Goal: Check status

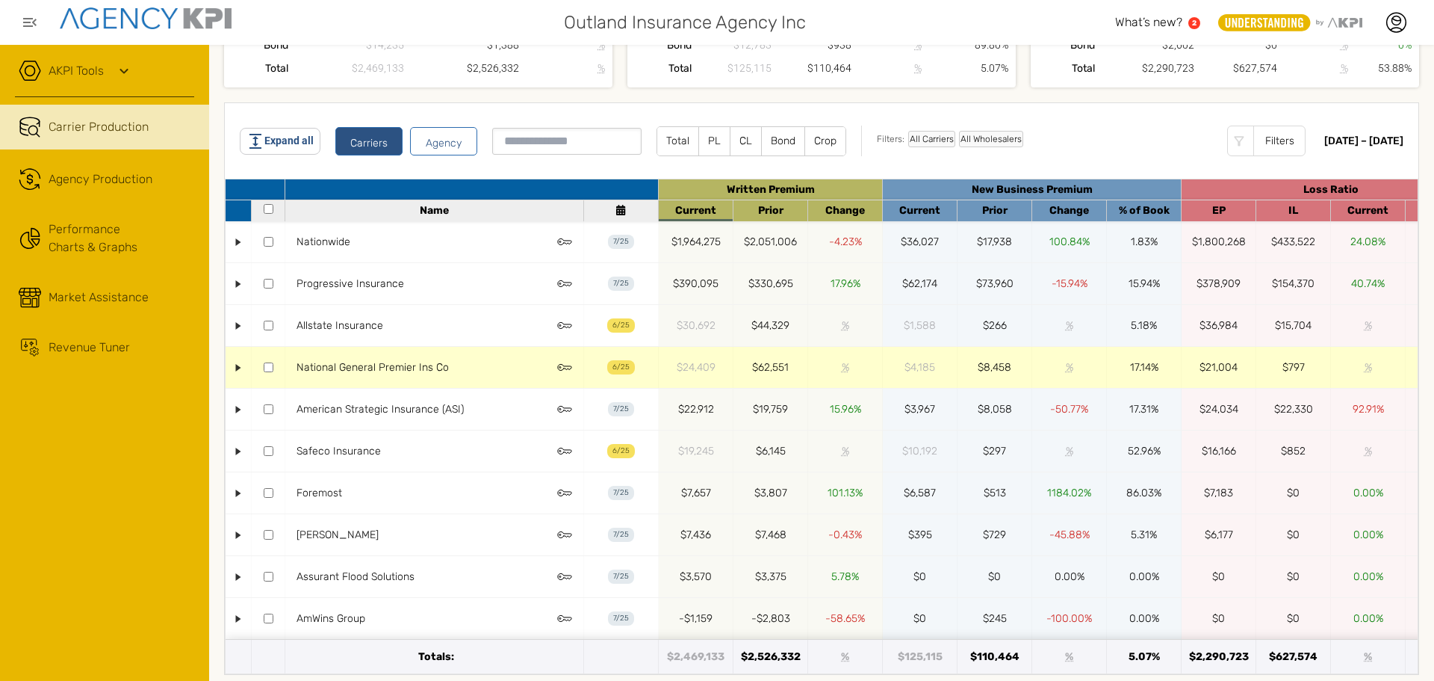
scroll to position [214, 0]
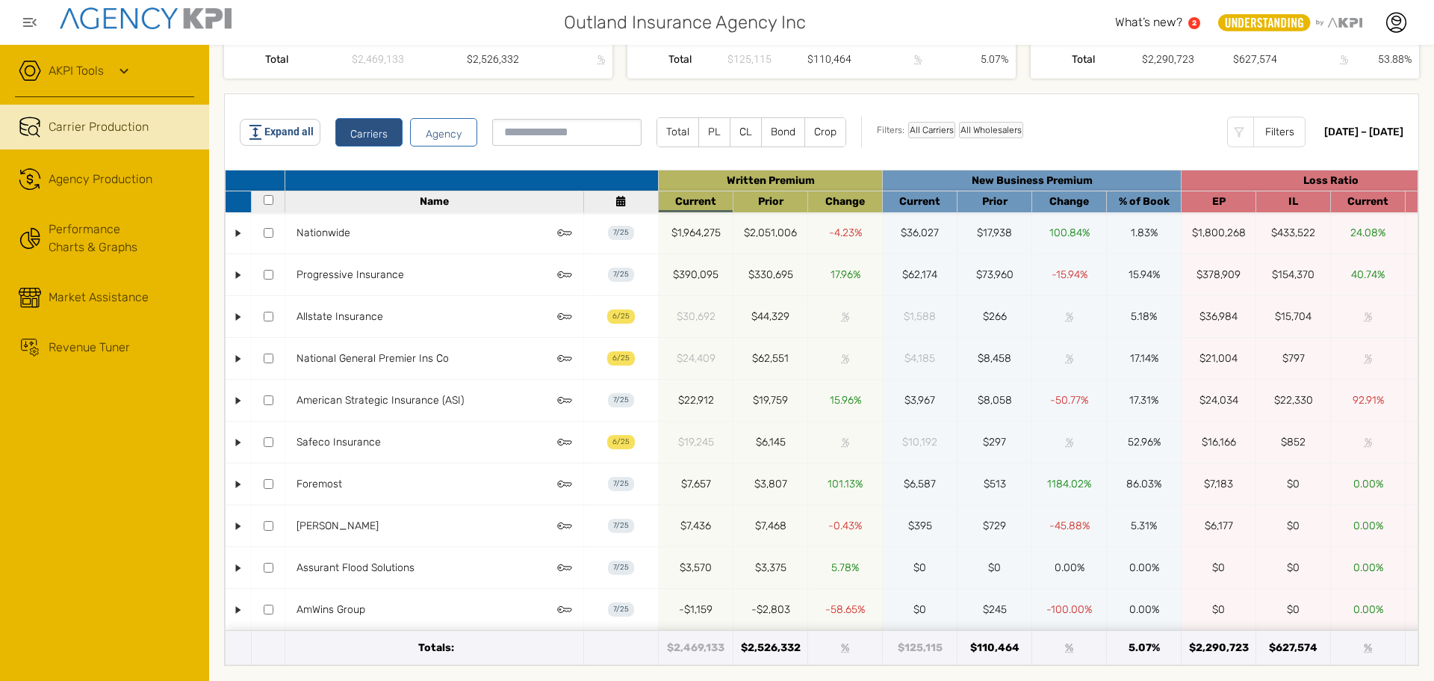
click at [1335, 117] on div "Expand all Carriers Agency Total PL [PERSON_NAME] Crop Filters: All Carriers Al…" at bounding box center [822, 132] width 1164 height 31
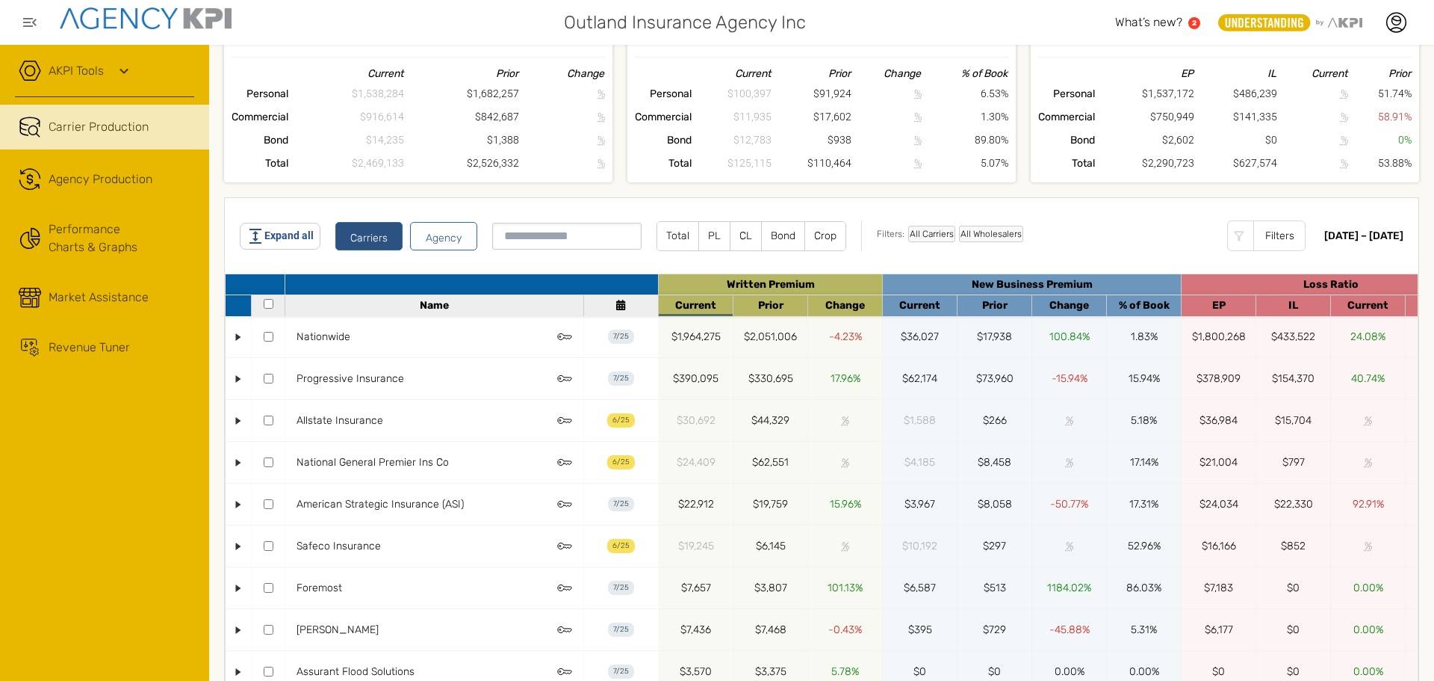
scroll to position [0, 0]
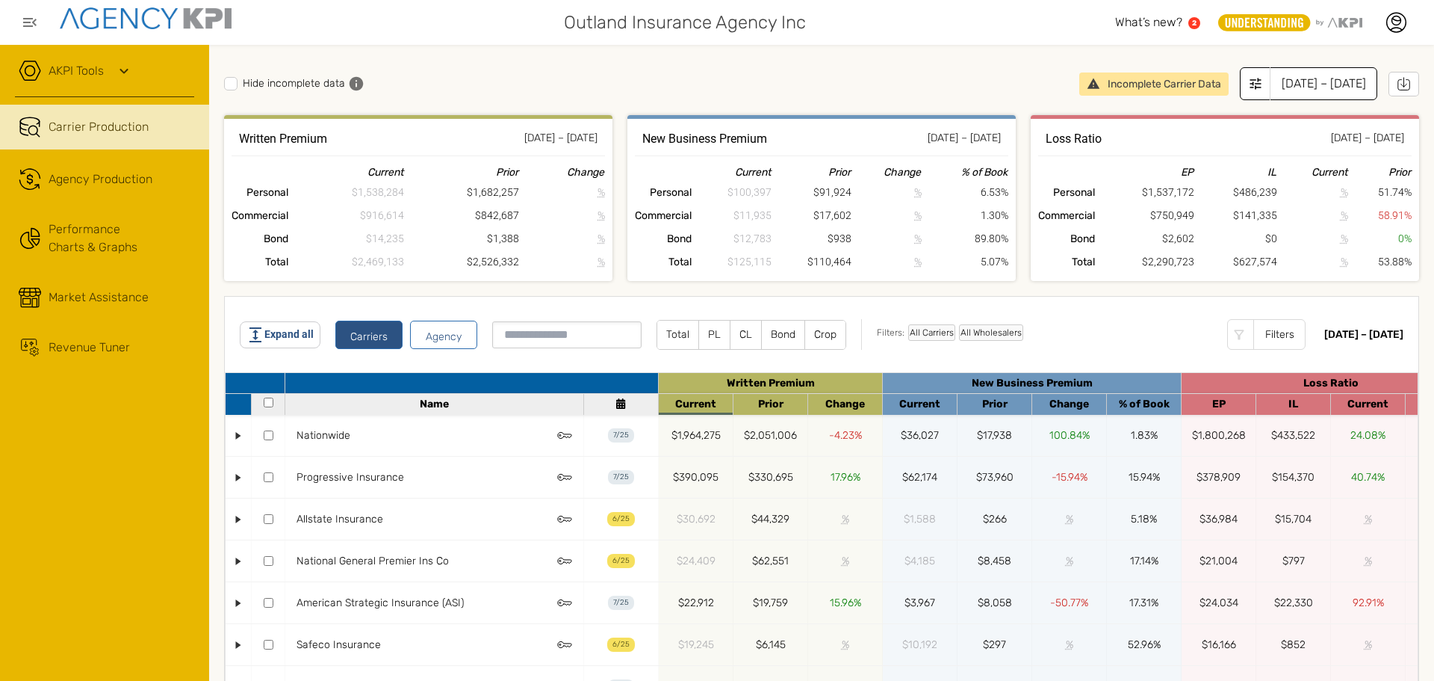
click at [1291, 78] on div "[DATE] – [DATE]" at bounding box center [1324, 83] width 108 height 33
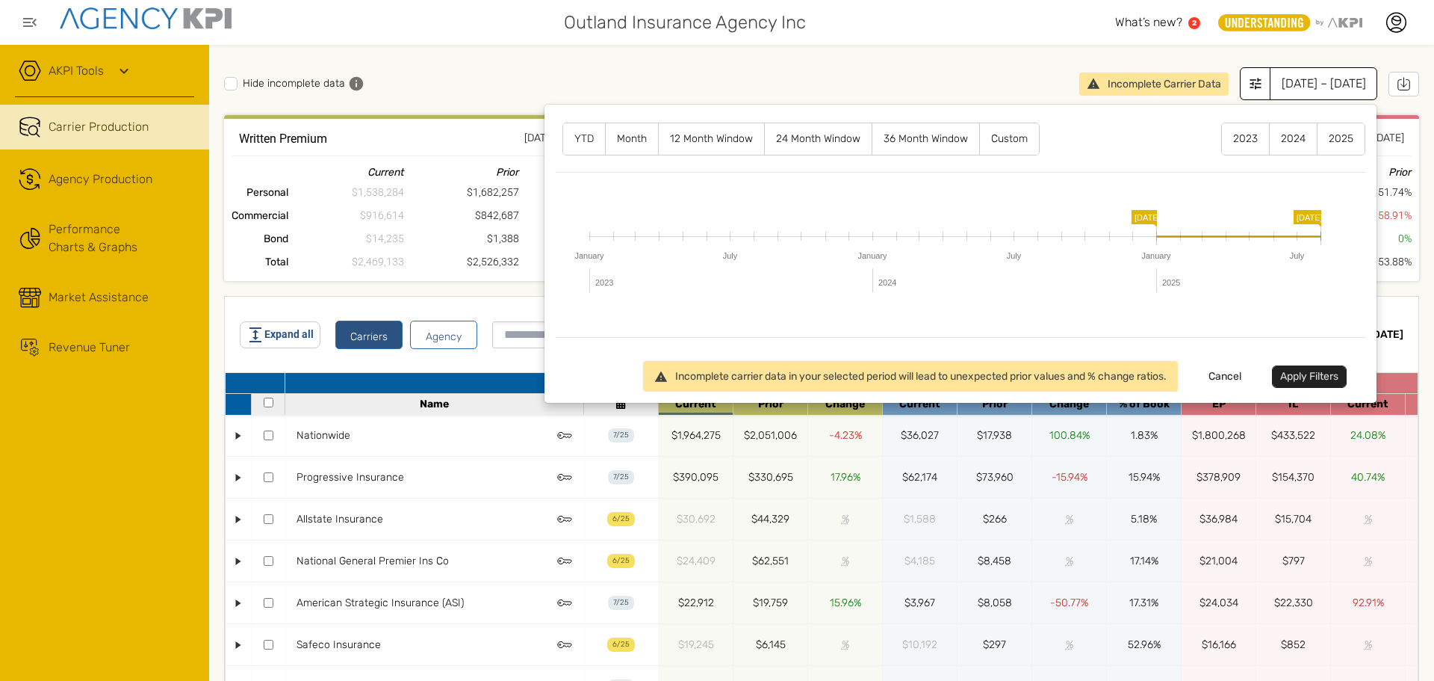
click at [696, 137] on label "12 Month Window" at bounding box center [711, 138] width 105 height 31
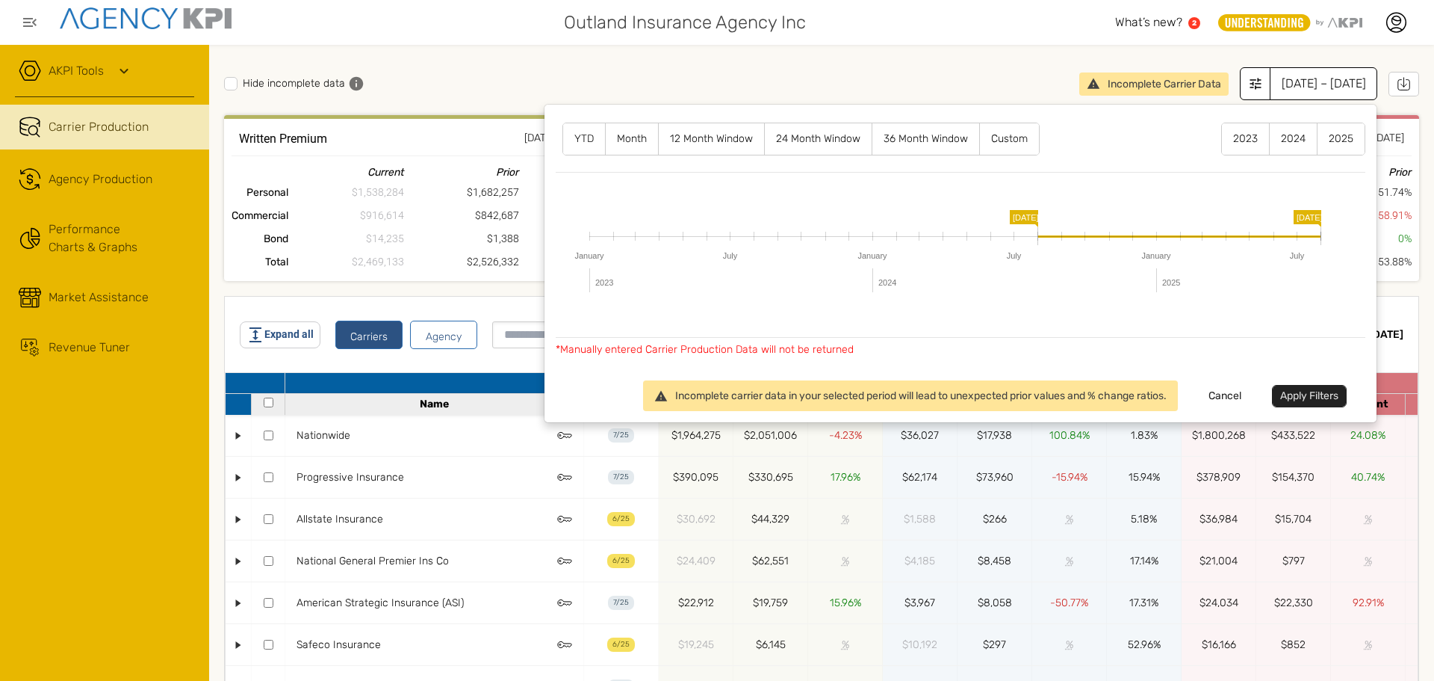
click at [1305, 394] on button "Apply Filters" at bounding box center [1309, 396] width 75 height 22
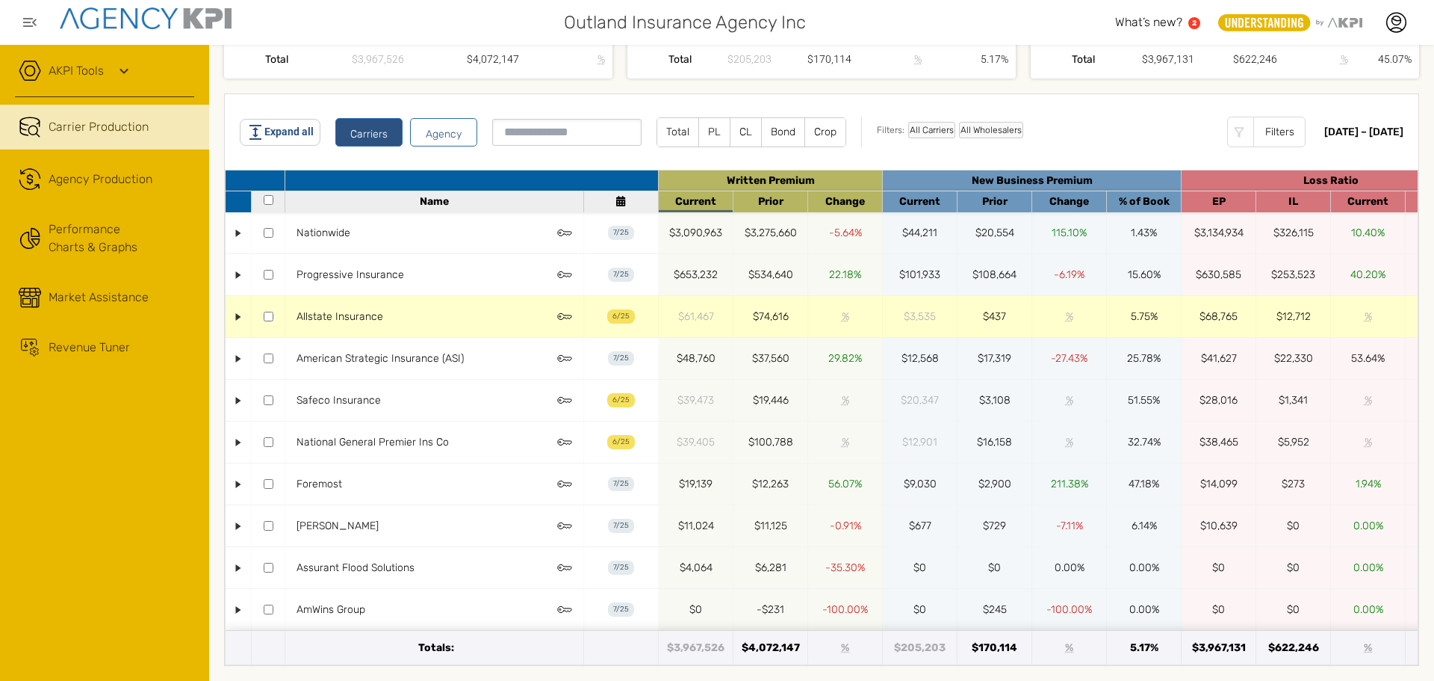
scroll to position [214, 0]
